Goal: Task Accomplishment & Management: Use online tool/utility

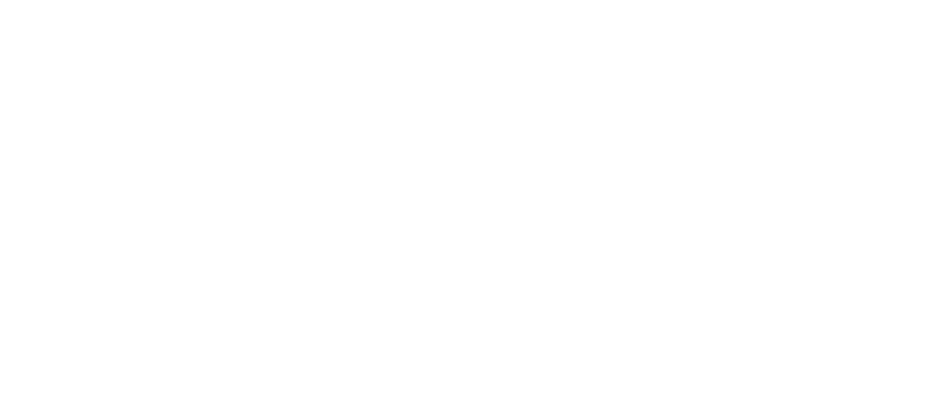
click at [189, 4] on html at bounding box center [474, 2] width 949 height 4
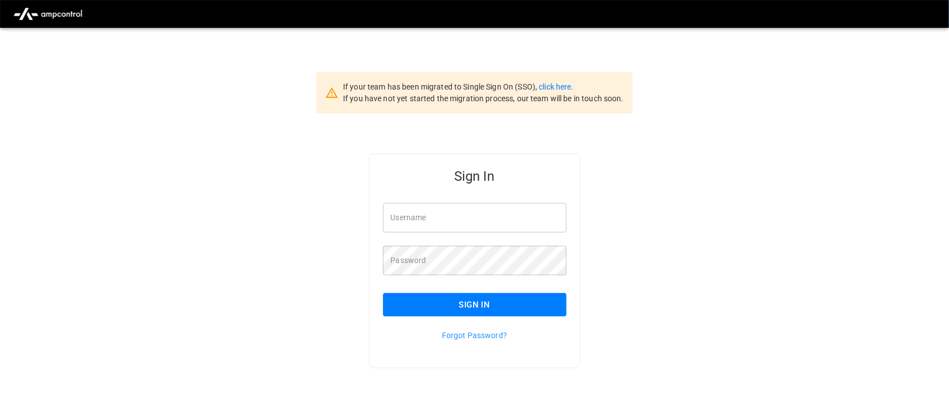
type input "**********"
click at [495, 220] on input "**********" at bounding box center [471, 217] width 183 height 29
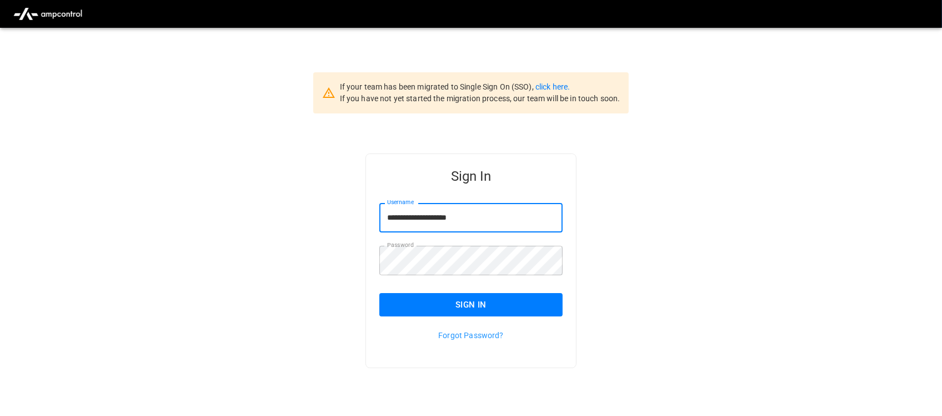
click at [463, 303] on button "Sign In" at bounding box center [471, 304] width 183 height 23
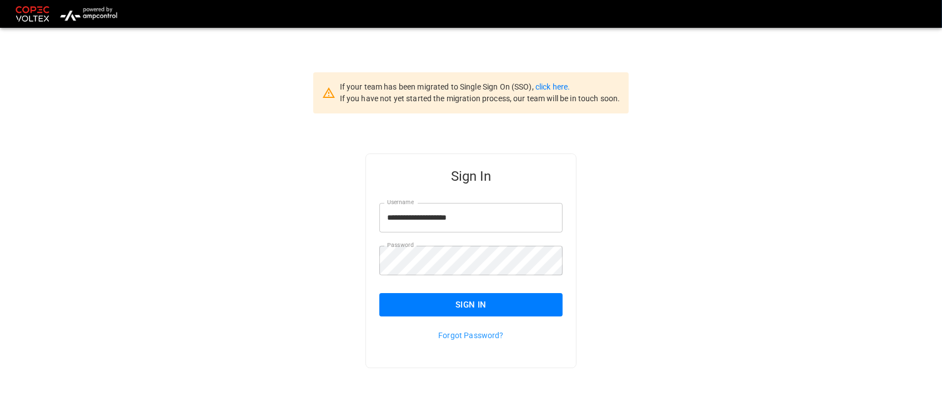
click at [463, 303] on button "Sign In" at bounding box center [471, 304] width 183 height 23
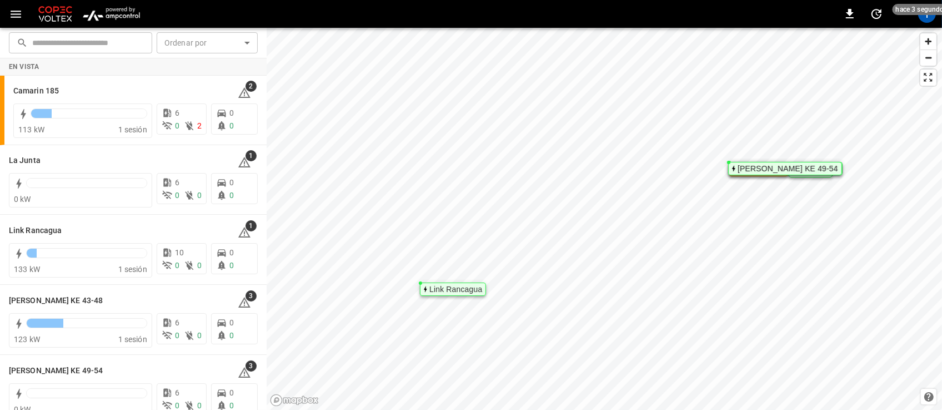
click at [103, 9] on img "menu" at bounding box center [111, 13] width 65 height 21
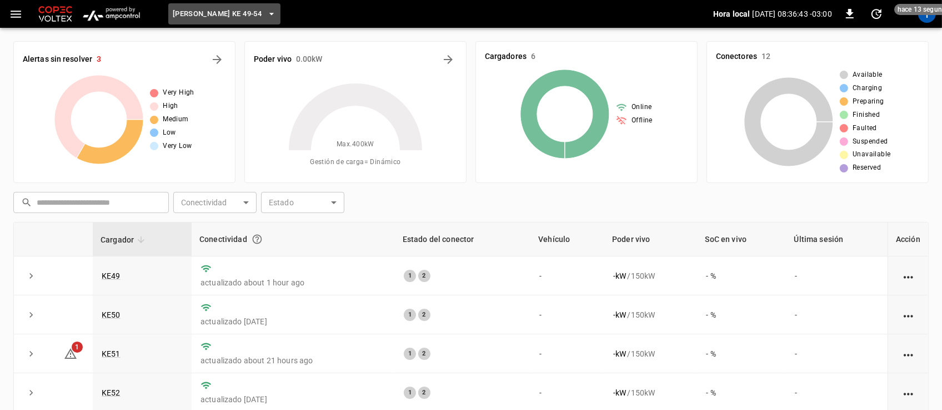
click at [266, 12] on icon "button" at bounding box center [271, 13] width 11 height 11
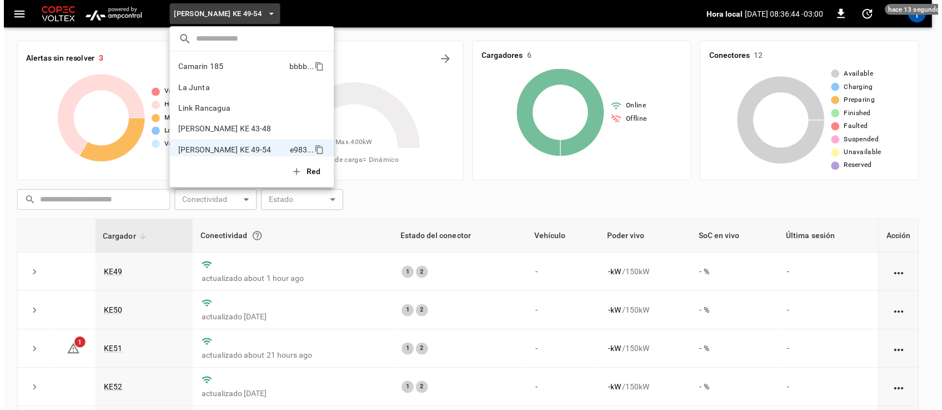
scroll to position [9, 0]
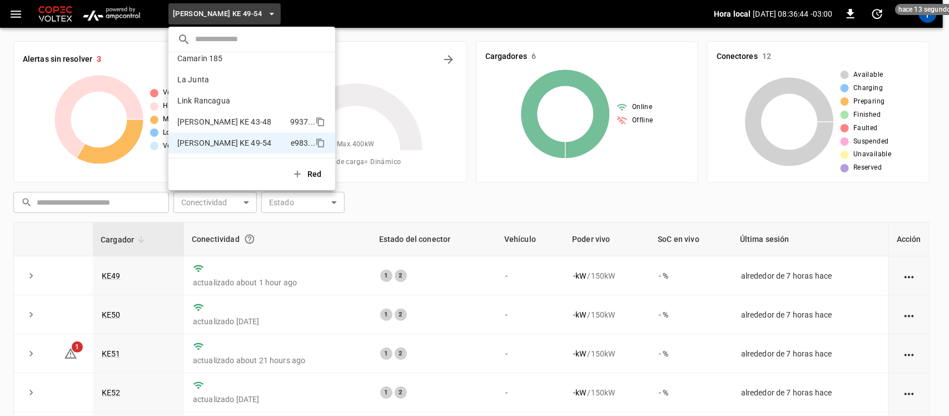
click at [229, 122] on p "[PERSON_NAME] KE 43-48" at bounding box center [231, 121] width 108 height 11
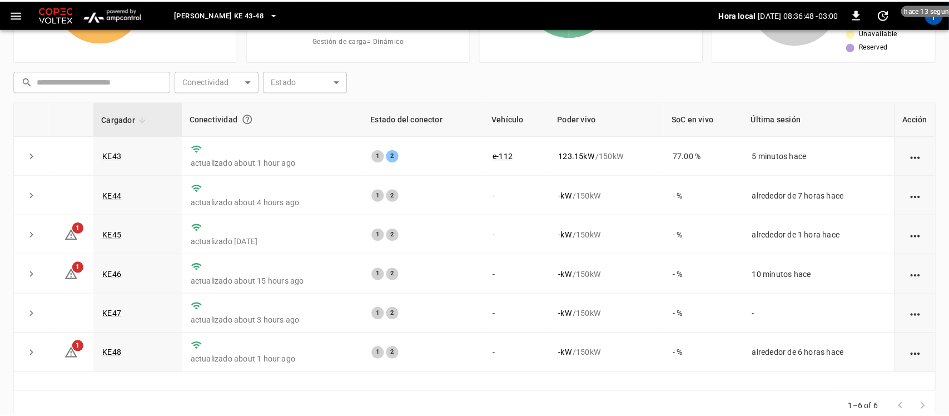
scroll to position [124, 0]
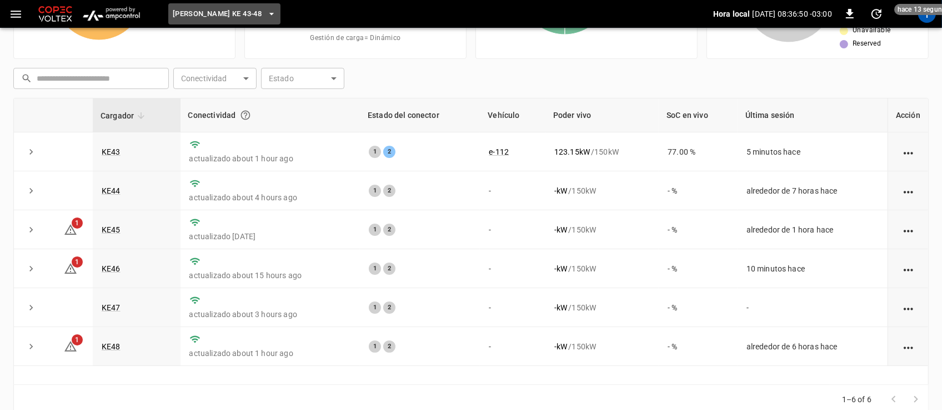
click at [266, 16] on icon "button" at bounding box center [271, 13] width 11 height 11
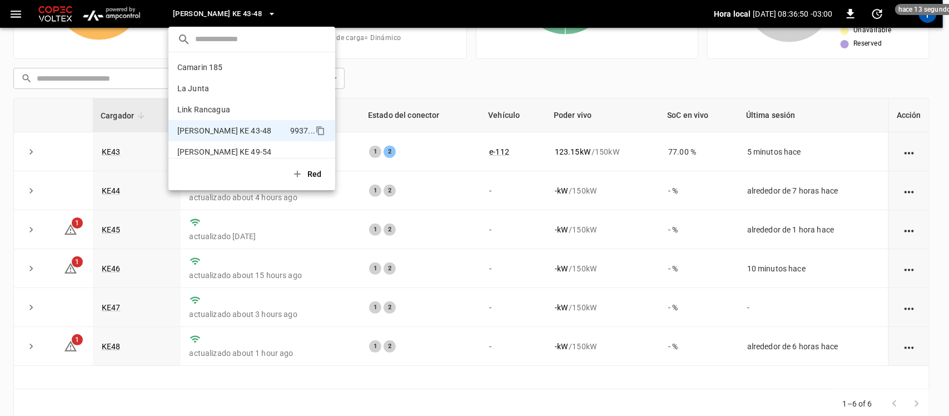
scroll to position [9, 0]
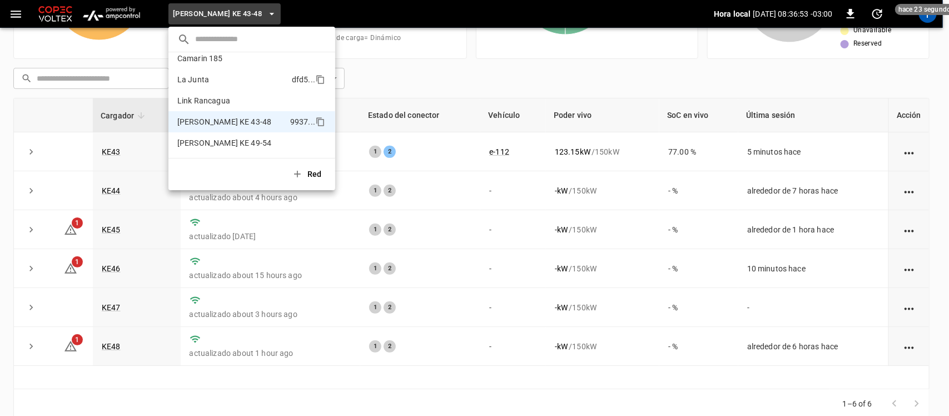
click at [229, 79] on p "La Junta" at bounding box center [232, 79] width 110 height 11
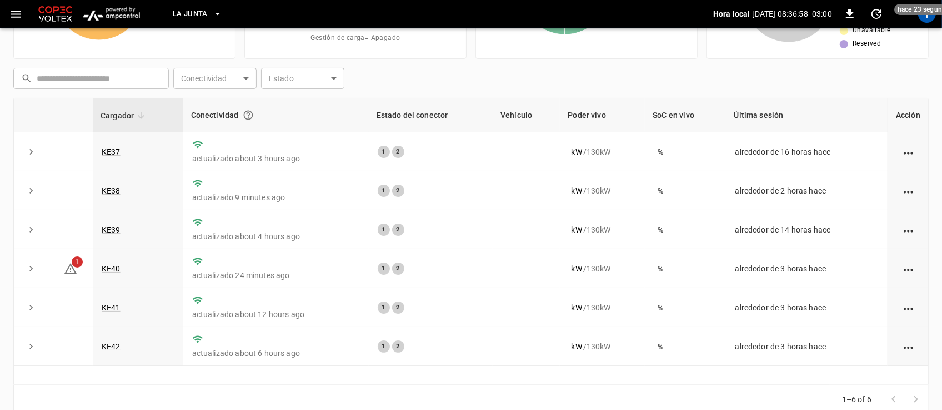
click at [217, 4] on button "La Junta" at bounding box center [197, 14] width 58 height 22
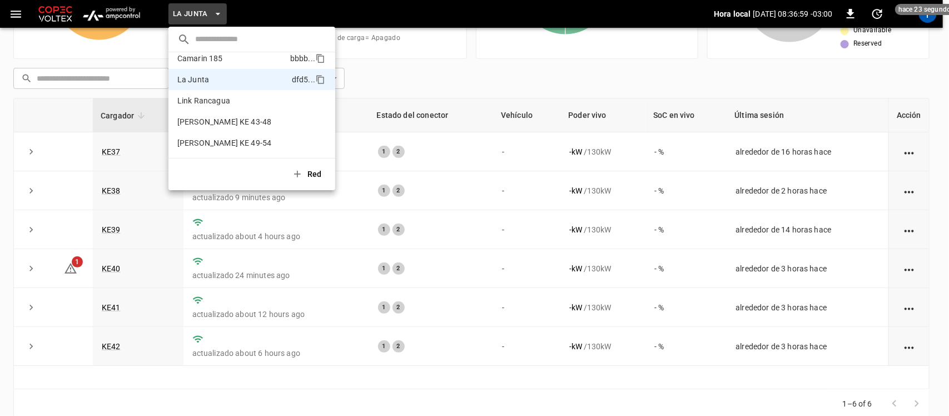
click at [203, 59] on p "Camarin 185" at bounding box center [231, 58] width 108 height 11
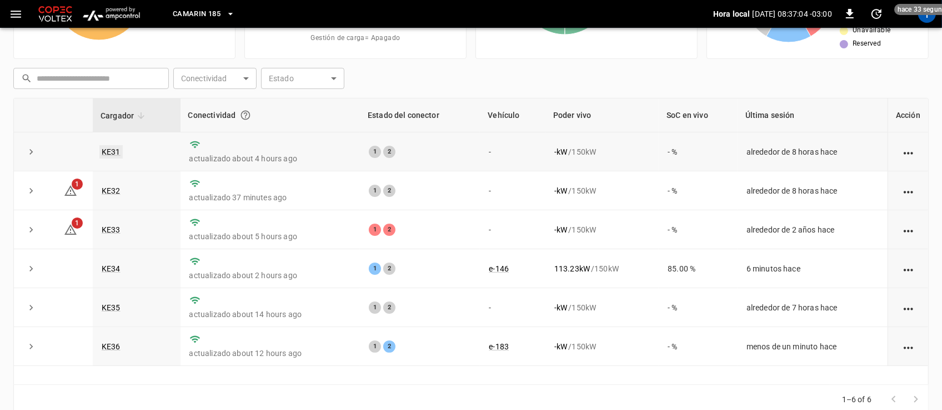
click at [116, 153] on link "KE31" at bounding box center [110, 151] width 23 height 13
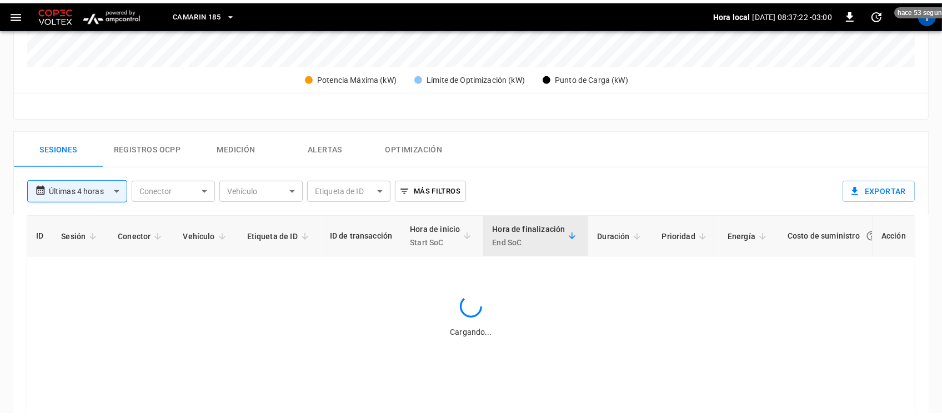
scroll to position [435, 0]
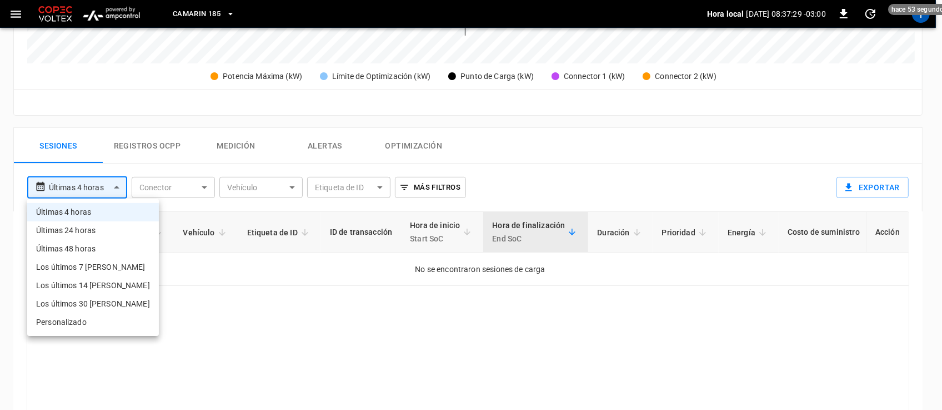
click at [114, 189] on body "**********" at bounding box center [471, 53] width 942 height 976
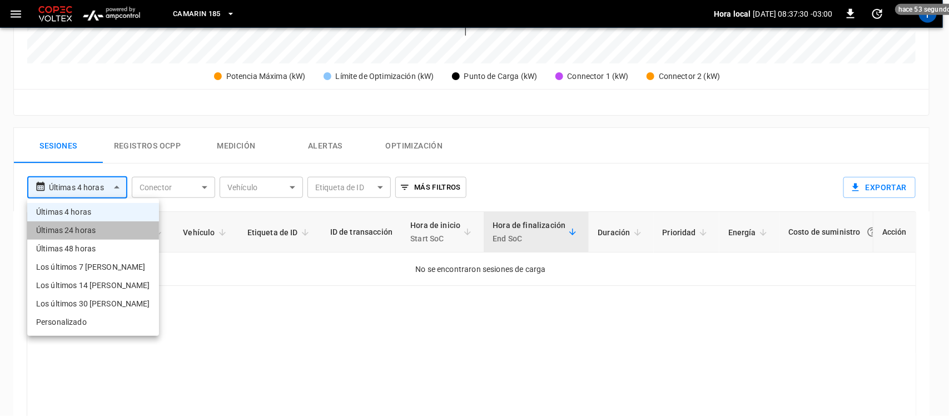
click at [96, 226] on li "Últimas 24 horas" at bounding box center [93, 230] width 132 height 18
type input "**********"
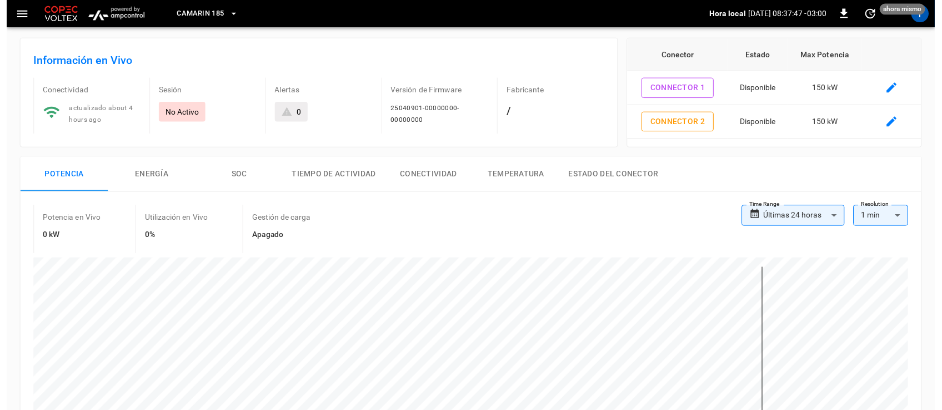
scroll to position [0, 0]
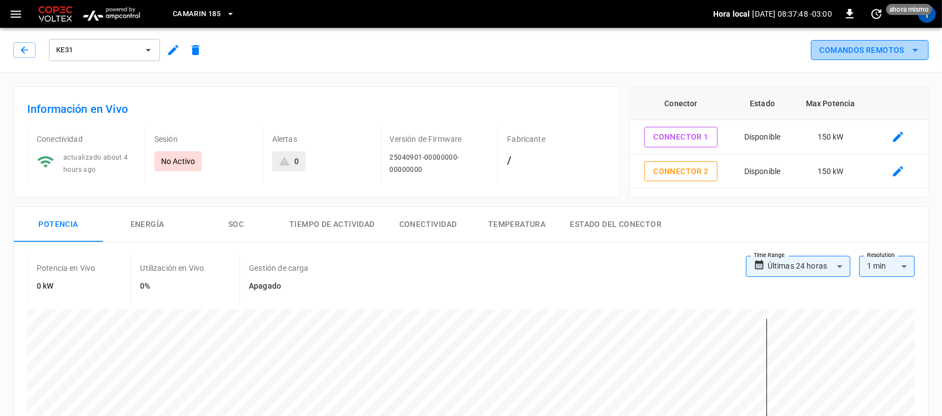
click at [909, 50] on icon "remote commands options" at bounding box center [915, 49] width 13 height 13
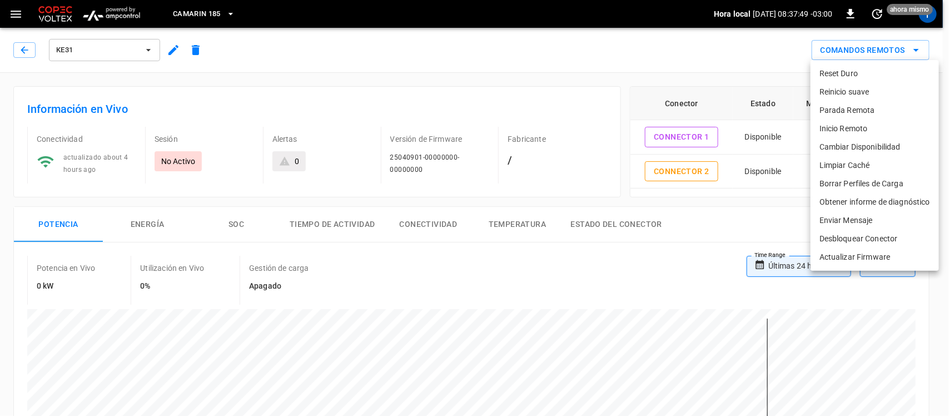
click at [864, 74] on li "Reset Duro" at bounding box center [874, 73] width 128 height 18
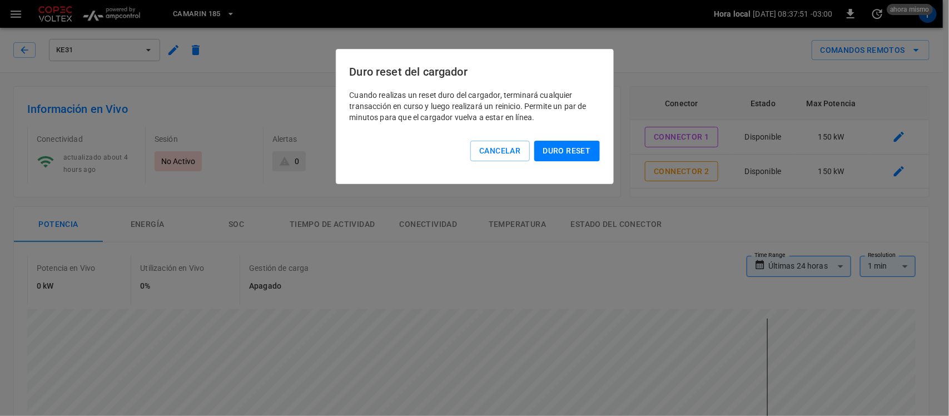
click at [560, 157] on button "Duro reset" at bounding box center [567, 151] width 66 height 21
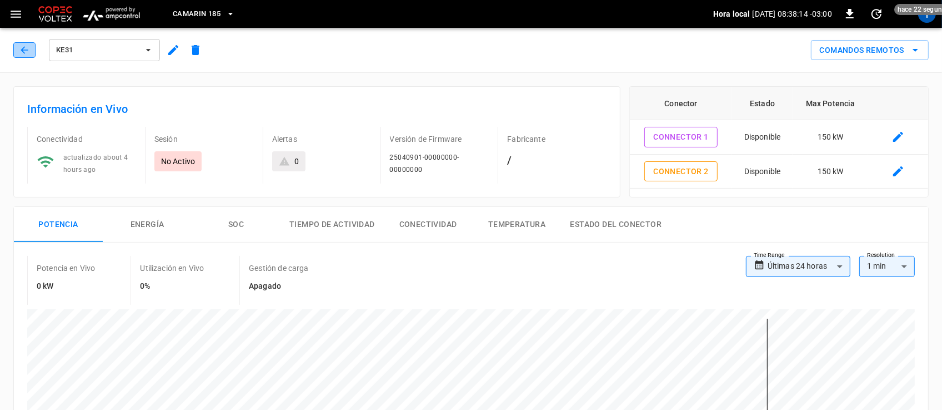
click at [24, 47] on icon "button" at bounding box center [24, 49] width 7 height 7
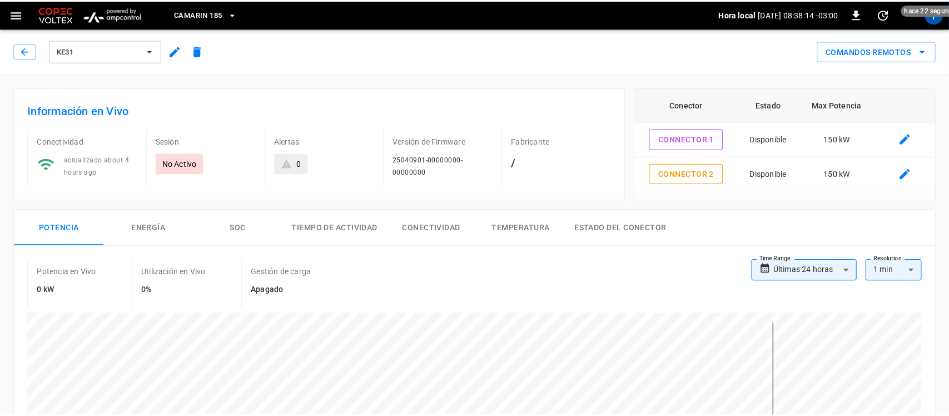
scroll to position [124, 0]
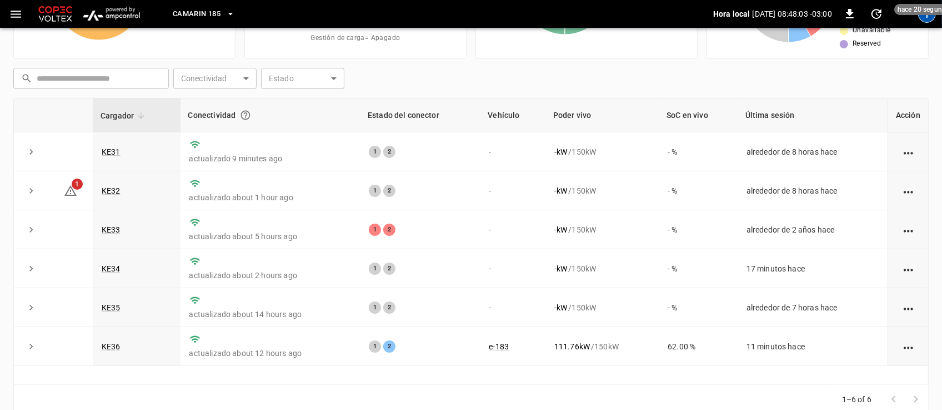
click at [929, 17] on div "T" at bounding box center [928, 14] width 18 height 18
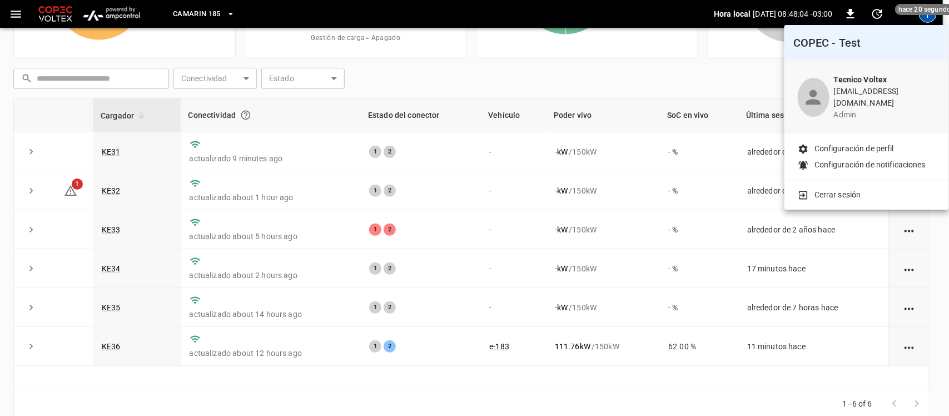
click at [844, 189] on p "Cerrar sesión" at bounding box center [837, 195] width 47 height 12
